Goal: Task Accomplishment & Management: Use online tool/utility

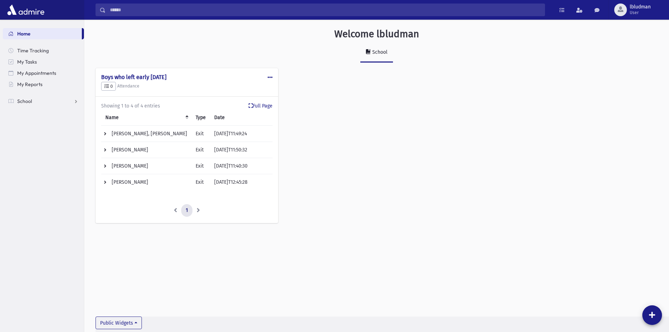
drag, startPoint x: 40, startPoint y: 92, endPoint x: 52, endPoint y: 120, distance: 30.5
click at [52, 117] on section "Home Time Tracking My Tasks My Appointments My Reports School School Students A…" at bounding box center [42, 176] width 84 height 312
click at [49, 100] on link "School" at bounding box center [43, 101] width 81 height 11
click at [48, 123] on link "Attendance" at bounding box center [43, 123] width 81 height 11
click at [46, 132] on link "Entry" at bounding box center [43, 134] width 81 height 11
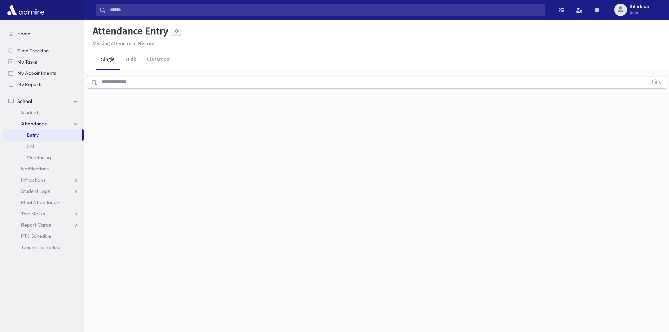
click at [124, 83] on input "text" at bounding box center [372, 82] width 551 height 13
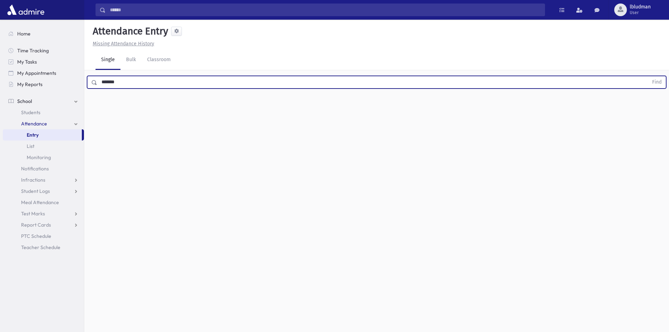
type input "*******"
click at [648, 76] on button "Find" at bounding box center [657, 82] width 18 height 12
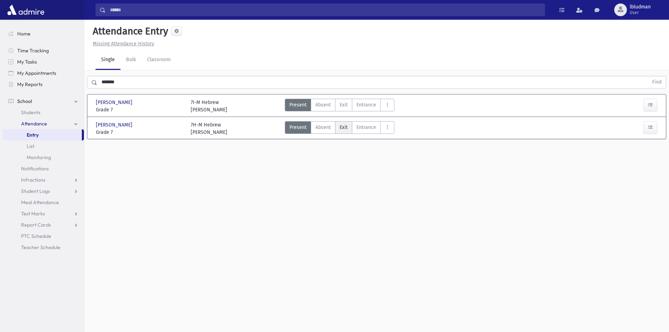
click at [344, 124] on span "Exit" at bounding box center [344, 127] width 8 height 7
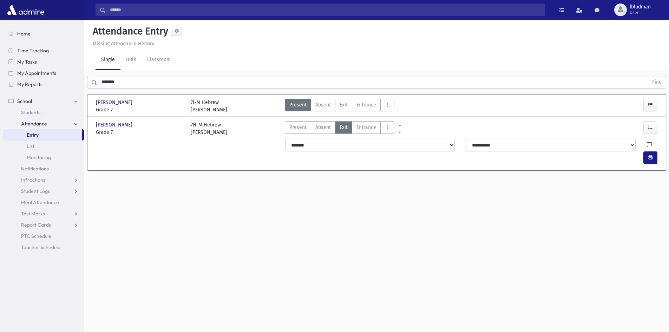
click at [344, 125] on span "Exit" at bounding box center [344, 127] width 8 height 7
click at [647, 144] on div at bounding box center [653, 145] width 13 height 13
drag, startPoint x: 637, startPoint y: 144, endPoint x: 637, endPoint y: 152, distance: 7.4
click at [647, 147] on div at bounding box center [653, 145] width 13 height 13
click at [647, 143] on icon at bounding box center [649, 145] width 5 height 6
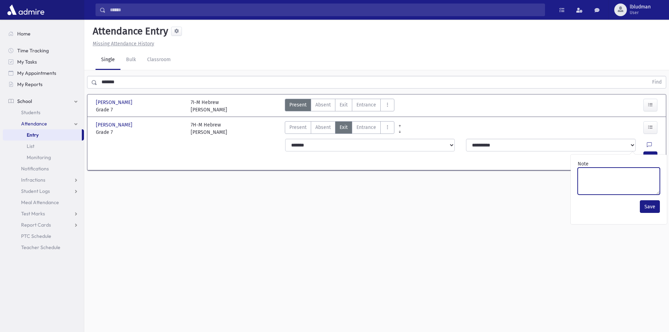
click at [589, 177] on textarea "Note" at bounding box center [619, 181] width 82 height 27
click at [625, 172] on textarea "**********" at bounding box center [619, 181] width 82 height 27
type textarea "**********"
click at [648, 207] on button "Save" at bounding box center [650, 206] width 20 height 13
click at [652, 155] on icon "button" at bounding box center [650, 158] width 5 height 6
